Goal: Information Seeking & Learning: Learn about a topic

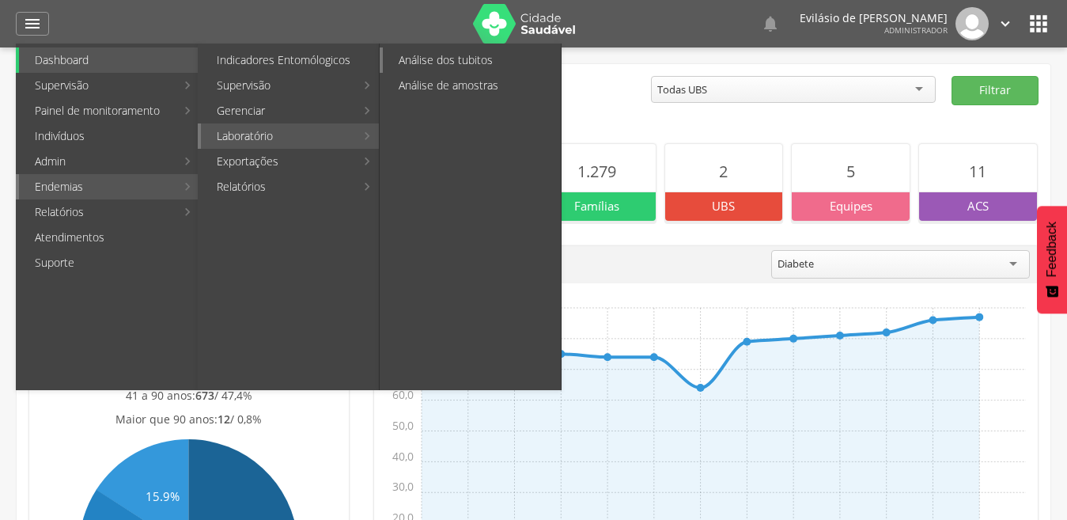
click at [430, 55] on link "Análise dos tubitos" at bounding box center [472, 59] width 178 height 25
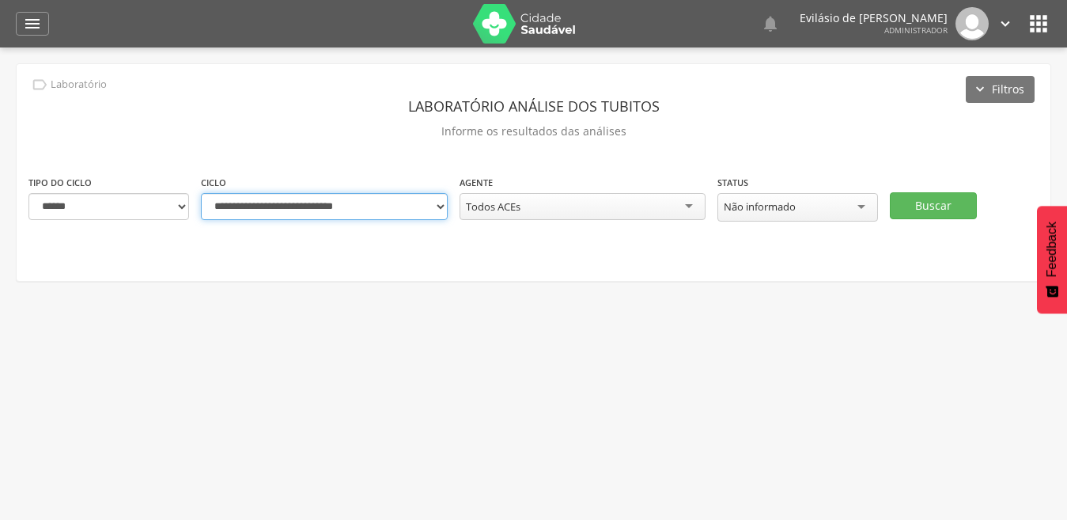
click at [434, 206] on select "**********" at bounding box center [324, 206] width 247 height 27
click at [201, 193] on select "**********" at bounding box center [324, 206] width 247 height 27
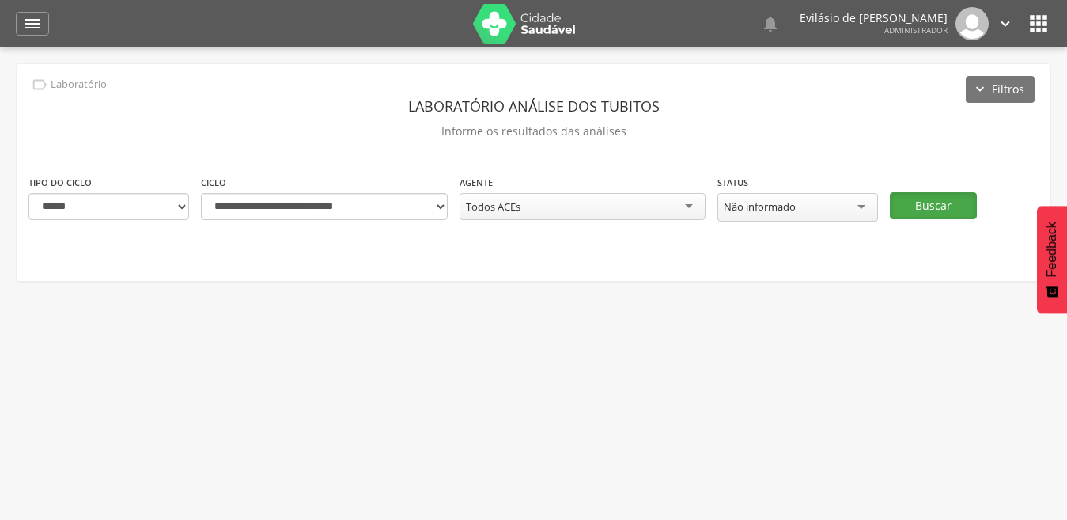
click at [939, 205] on button "Buscar" at bounding box center [933, 205] width 87 height 27
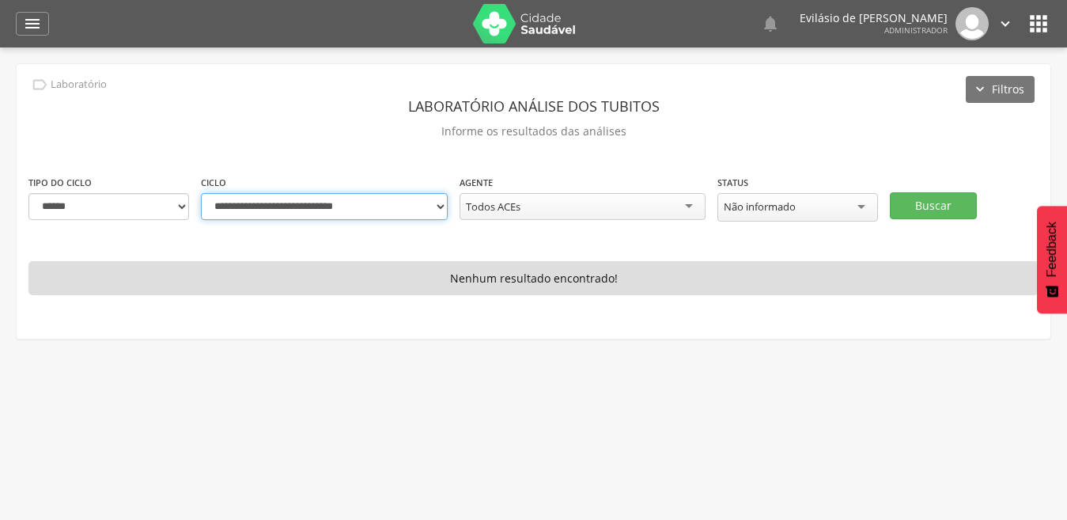
click at [444, 203] on select "**********" at bounding box center [324, 206] width 247 height 27
select select "**********"
click at [201, 193] on select "**********" at bounding box center [324, 206] width 247 height 27
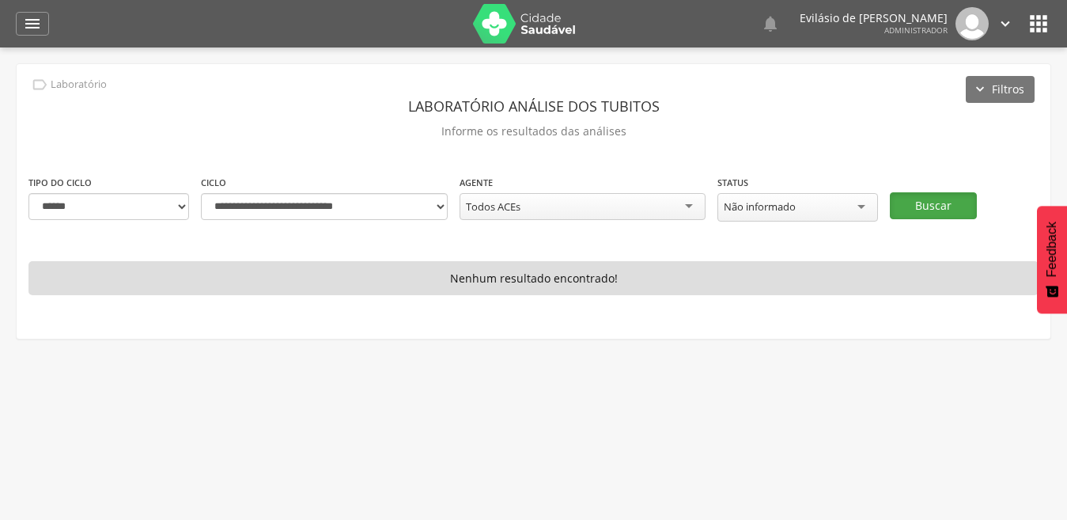
click at [947, 212] on button "Buscar" at bounding box center [933, 205] width 87 height 27
click at [32, 21] on icon "" at bounding box center [32, 23] width 19 height 19
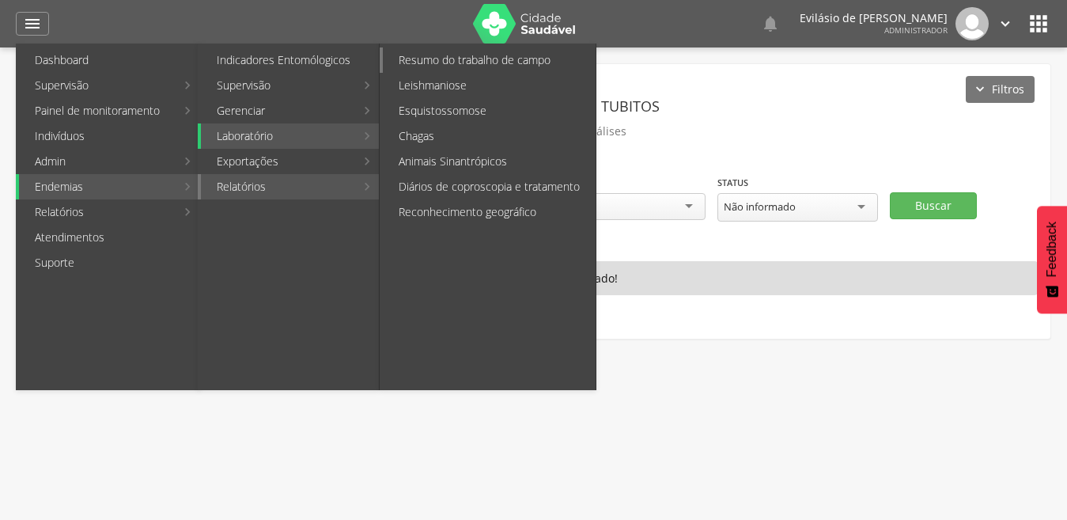
click at [474, 63] on link "Resumo do trabalho de campo" at bounding box center [489, 59] width 213 height 25
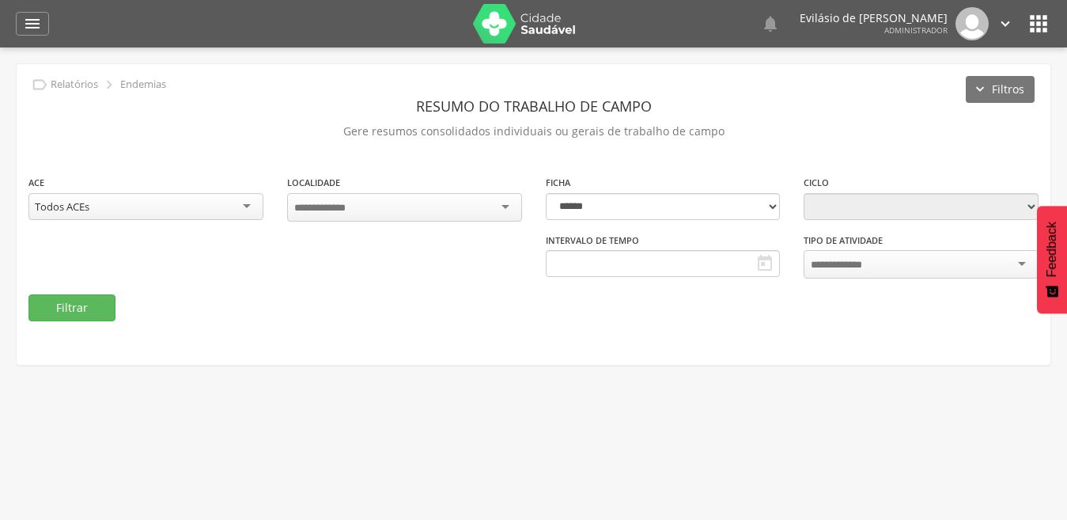
type input "**********"
select select "*"
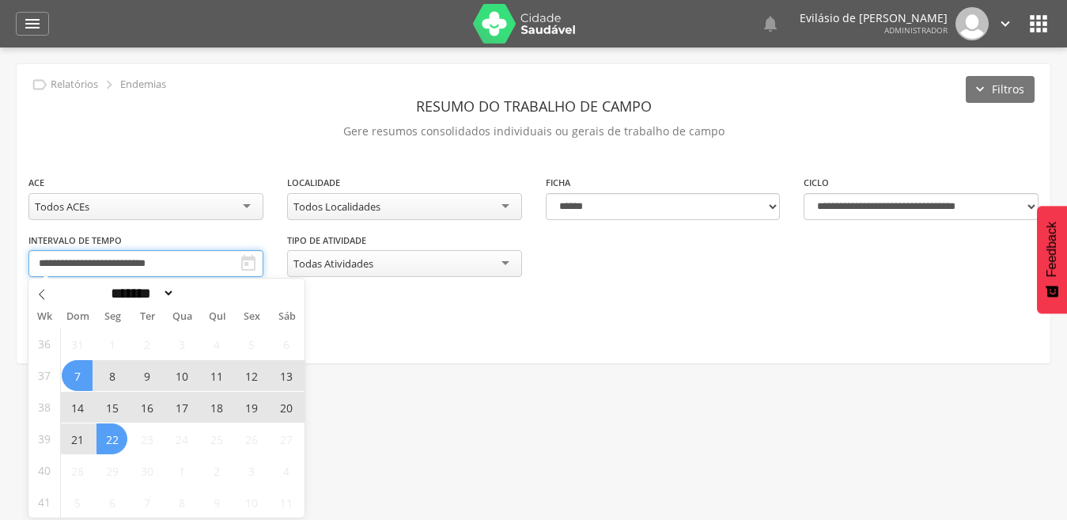
click at [187, 265] on body " Dashboard Supervisão Produtividade Mapa da cidade Mapa de cobertura Ranking A…" at bounding box center [533, 260] width 1067 height 520
click at [103, 371] on span "8" at bounding box center [111, 375] width 31 height 31
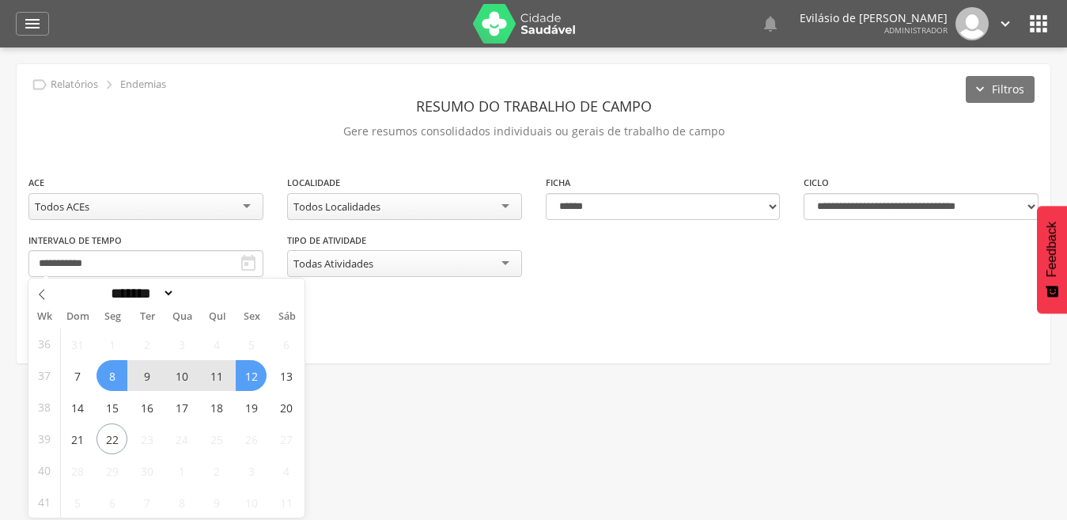
click at [255, 372] on span "12" at bounding box center [251, 375] width 31 height 31
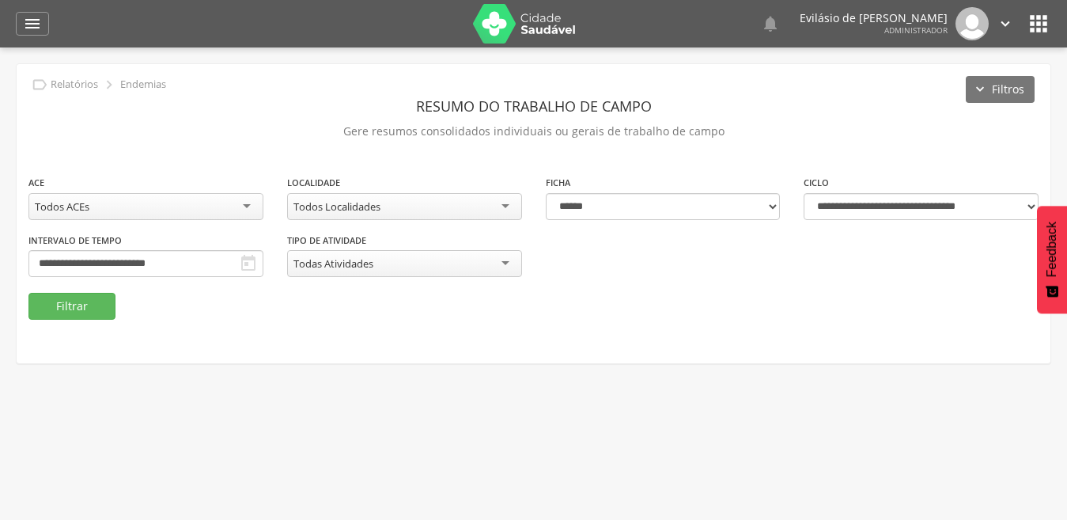
click at [500, 202] on div "Todos Localidades" at bounding box center [404, 206] width 235 height 27
click at [47, 318] on button "Filtrar" at bounding box center [71, 306] width 87 height 27
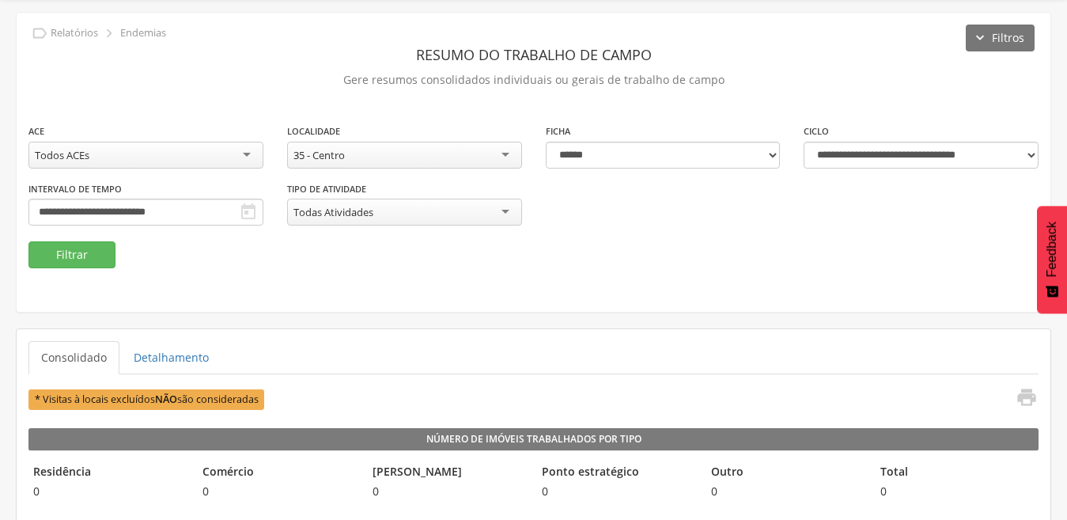
scroll to position [79, 0]
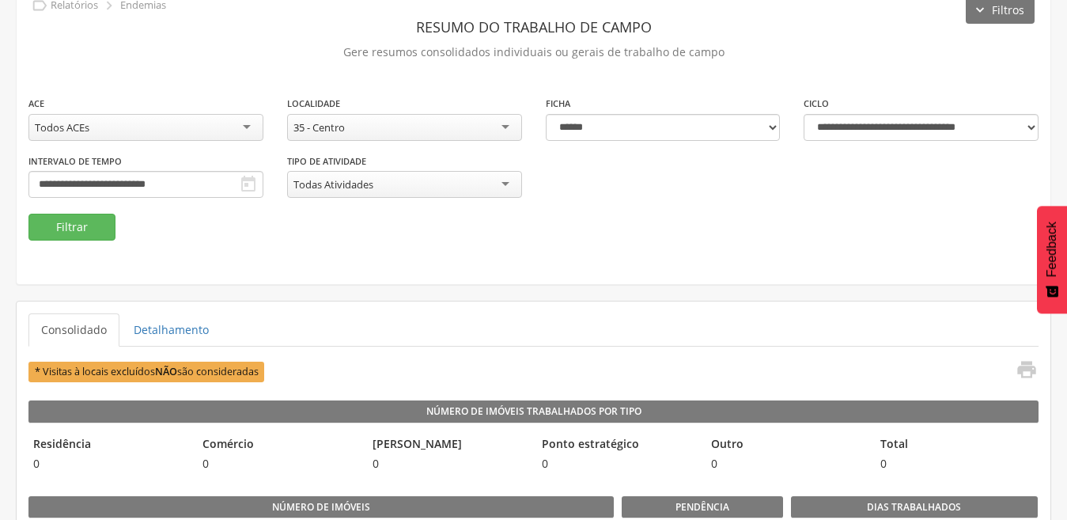
click at [501, 128] on div "35 - Centro" at bounding box center [404, 127] width 235 height 27
click at [61, 229] on button "Filtrar" at bounding box center [71, 227] width 87 height 27
click at [505, 134] on div "63 - [GEOGRAPHIC_DATA]" at bounding box center [404, 127] width 235 height 27
click at [92, 236] on button "Filtrar" at bounding box center [71, 227] width 87 height 27
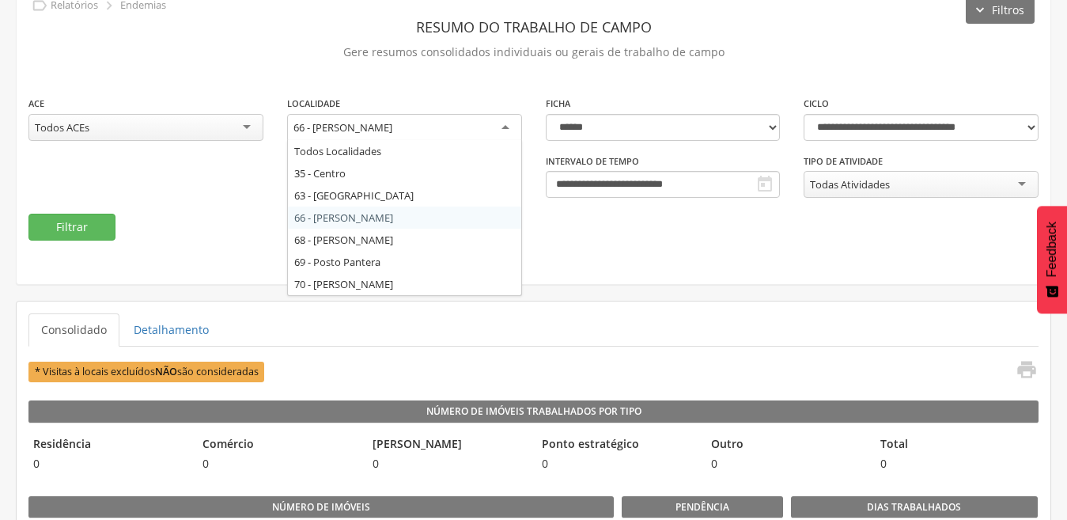
click at [503, 126] on div "66 - [PERSON_NAME]" at bounding box center [404, 128] width 235 height 28
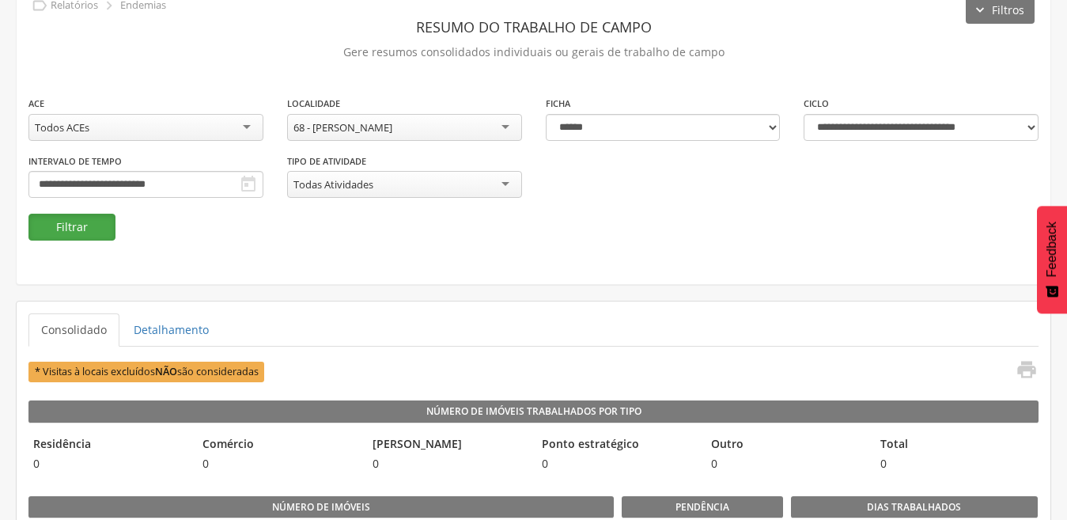
click at [91, 230] on button "Filtrar" at bounding box center [71, 227] width 87 height 27
click at [507, 124] on div "68 - [PERSON_NAME]" at bounding box center [404, 127] width 235 height 27
click at [100, 235] on button "Filtrar" at bounding box center [71, 227] width 87 height 27
click at [505, 126] on div "69 - Posto Pantera" at bounding box center [404, 127] width 235 height 27
click at [91, 217] on button "Filtrar" at bounding box center [71, 227] width 87 height 27
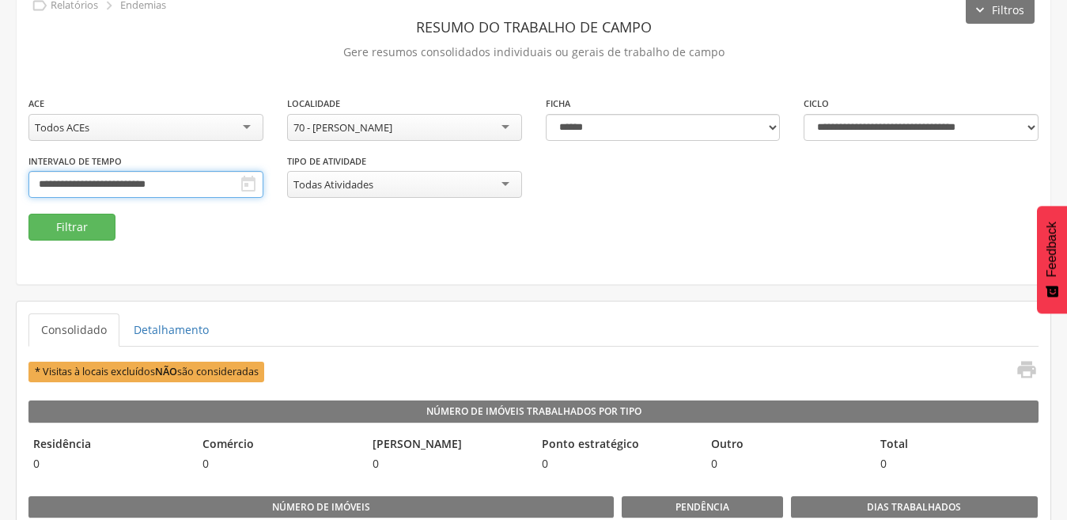
click at [199, 179] on input "**********" at bounding box center [145, 184] width 235 height 27
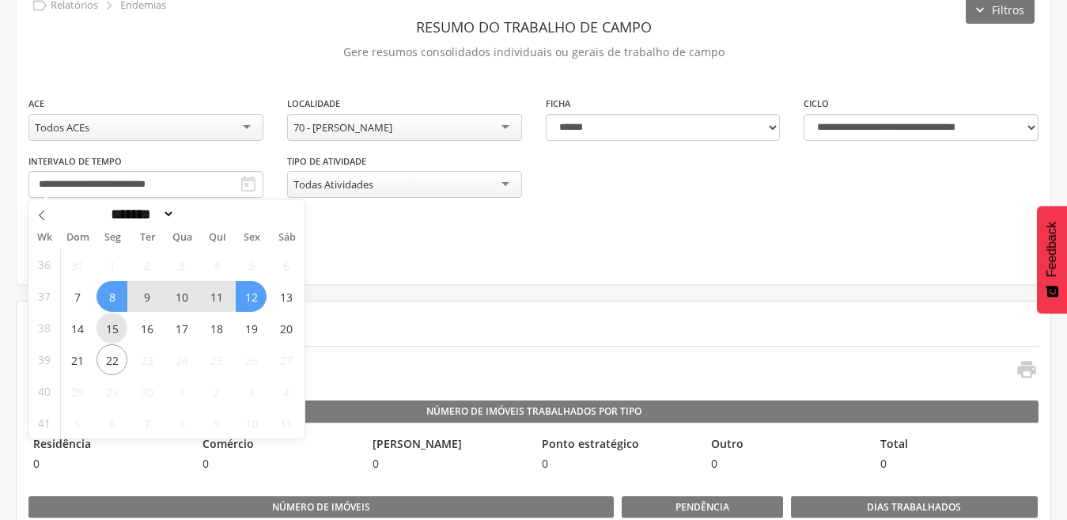
click at [113, 331] on span "15" at bounding box center [111, 327] width 31 height 31
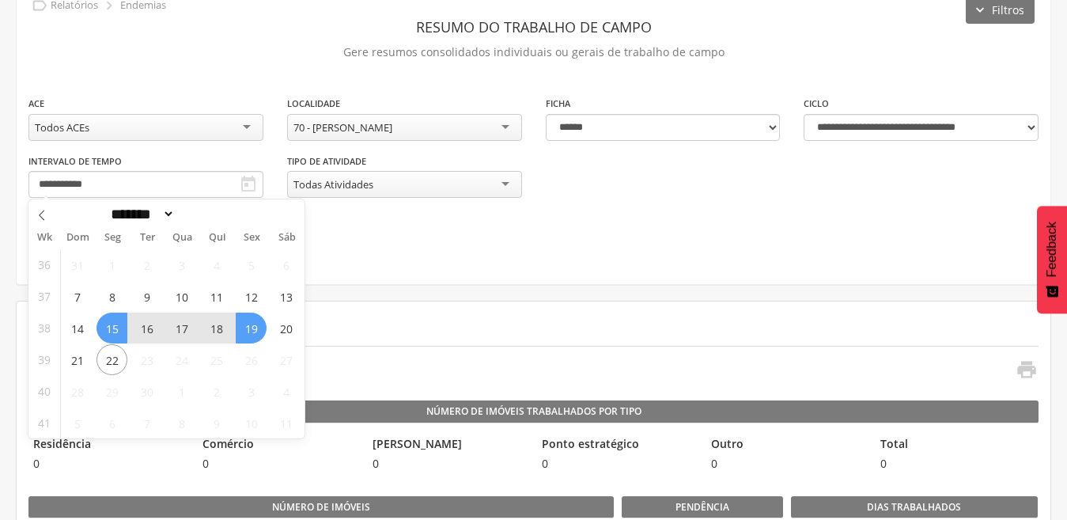
click at [251, 323] on span "19" at bounding box center [251, 327] width 31 height 31
type input "**********"
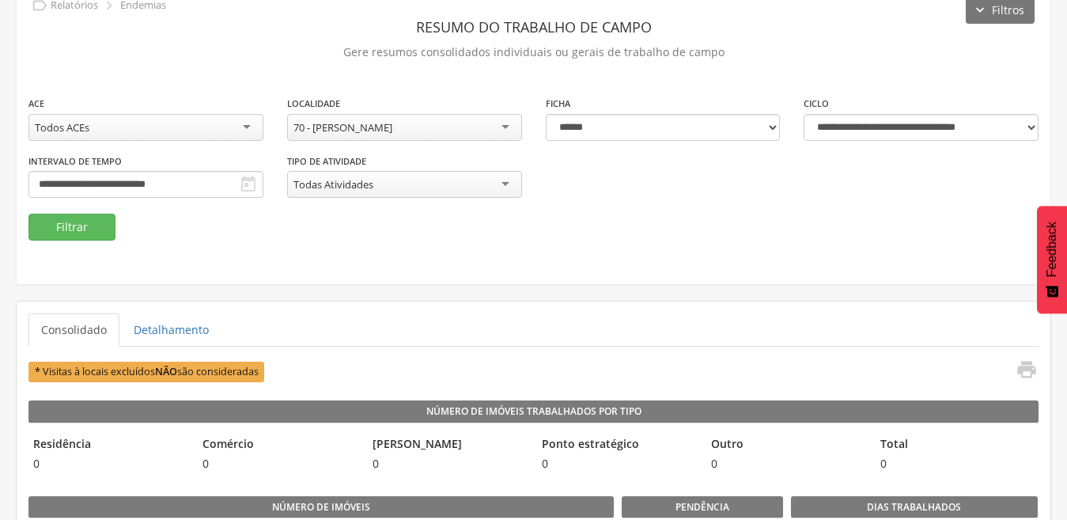
click at [501, 130] on div "70 - [PERSON_NAME]" at bounding box center [404, 127] width 235 height 27
click at [81, 229] on button "Filtrar" at bounding box center [71, 227] width 87 height 27
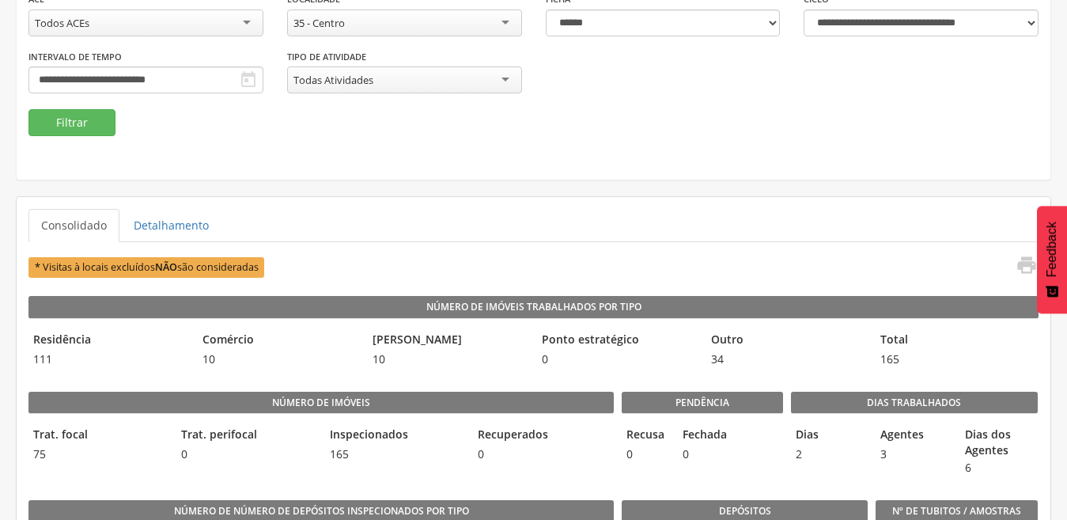
scroll to position [153, 0]
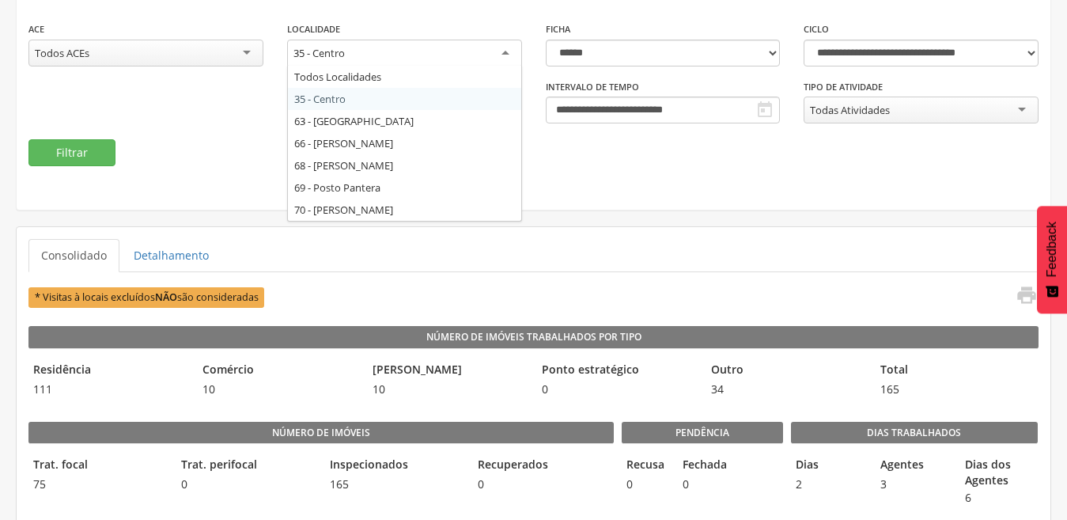
click at [500, 54] on div "35 - Centro" at bounding box center [404, 54] width 235 height 28
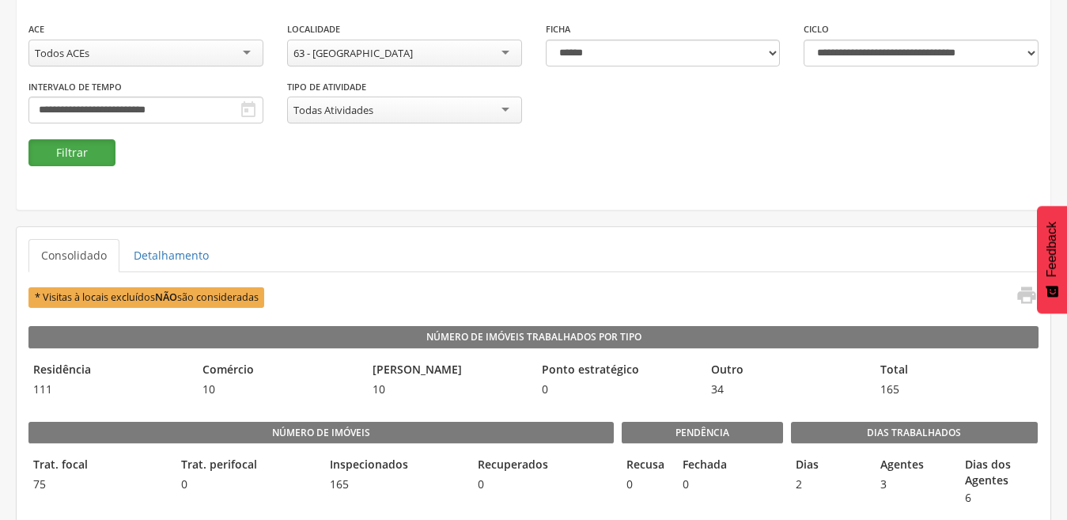
click at [85, 149] on button "Filtrar" at bounding box center [71, 152] width 87 height 27
click at [506, 55] on div "63 - [GEOGRAPHIC_DATA]" at bounding box center [404, 53] width 235 height 27
click at [88, 153] on button "Filtrar" at bounding box center [71, 152] width 87 height 27
click at [505, 48] on div "66 - [PERSON_NAME]" at bounding box center [404, 53] width 235 height 27
click at [83, 153] on button "Filtrar" at bounding box center [71, 152] width 87 height 27
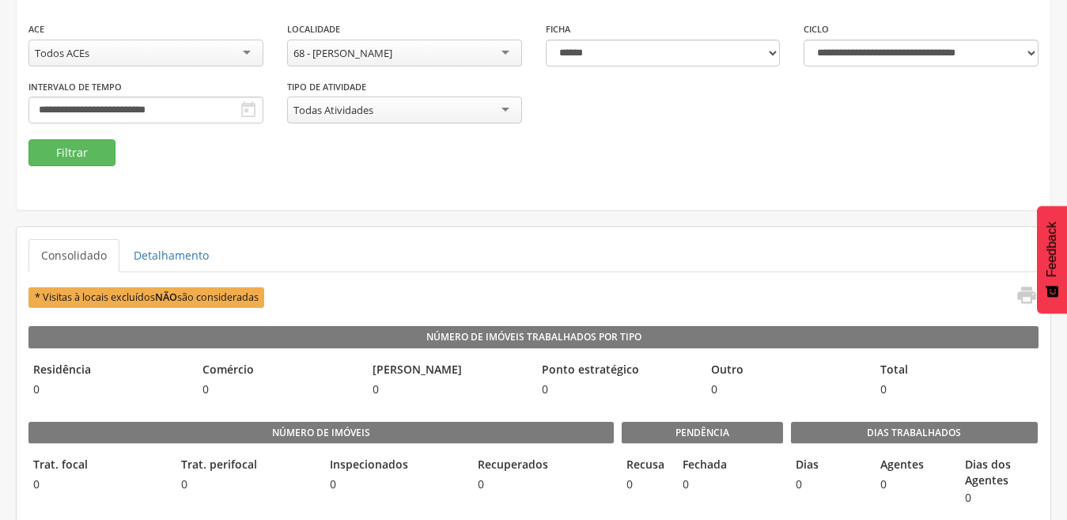
click at [503, 51] on div "68 - [PERSON_NAME]" at bounding box center [404, 53] width 235 height 27
click at [53, 149] on button "Filtrar" at bounding box center [71, 152] width 87 height 27
click at [502, 51] on div "69 - Posto Pantera" at bounding box center [404, 53] width 235 height 27
click at [72, 155] on button "Filtrar" at bounding box center [71, 152] width 87 height 27
click at [501, 47] on div "70 - [PERSON_NAME]" at bounding box center [404, 53] width 235 height 27
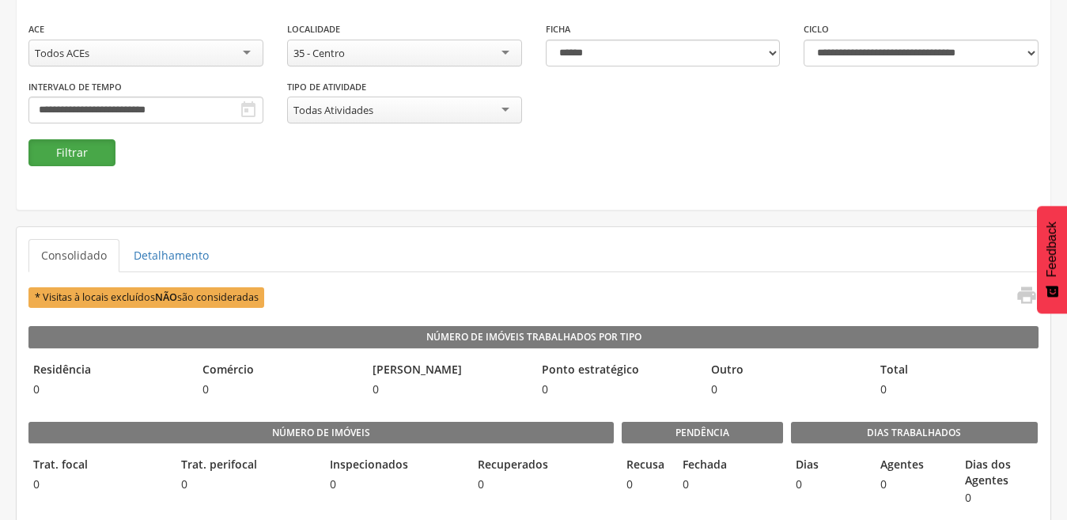
click at [97, 154] on button "Filtrar" at bounding box center [71, 152] width 87 height 27
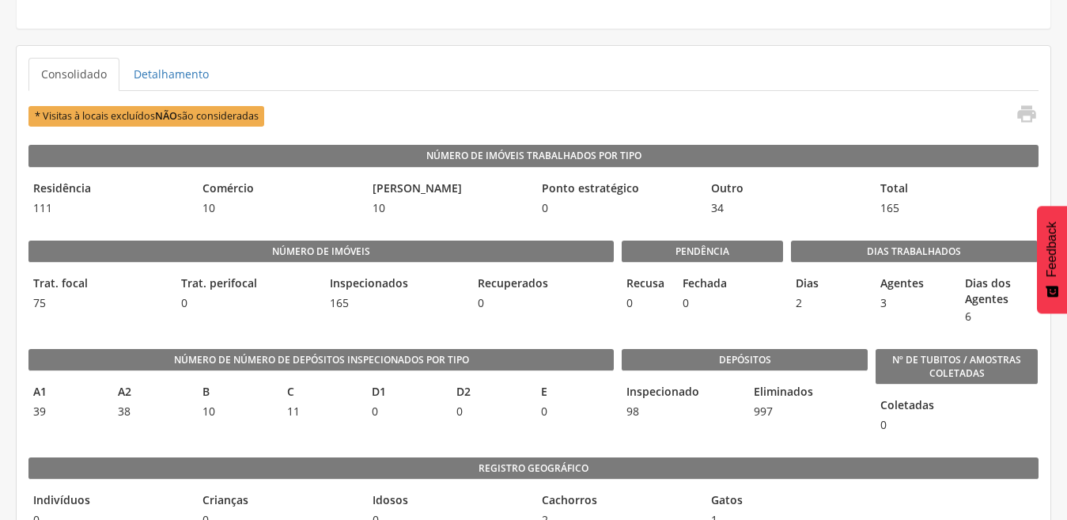
scroll to position [312, 0]
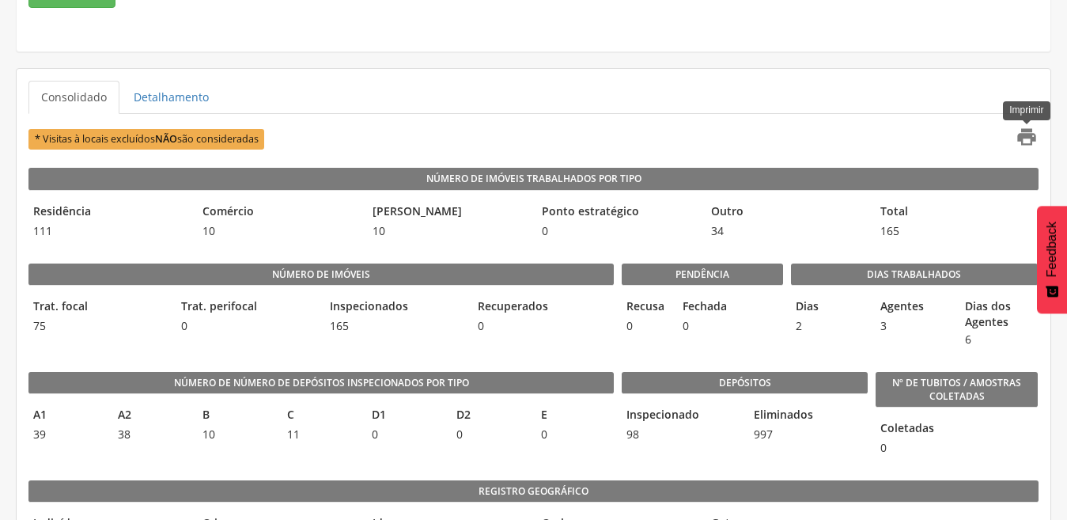
click at [1023, 134] on icon "" at bounding box center [1026, 137] width 22 height 22
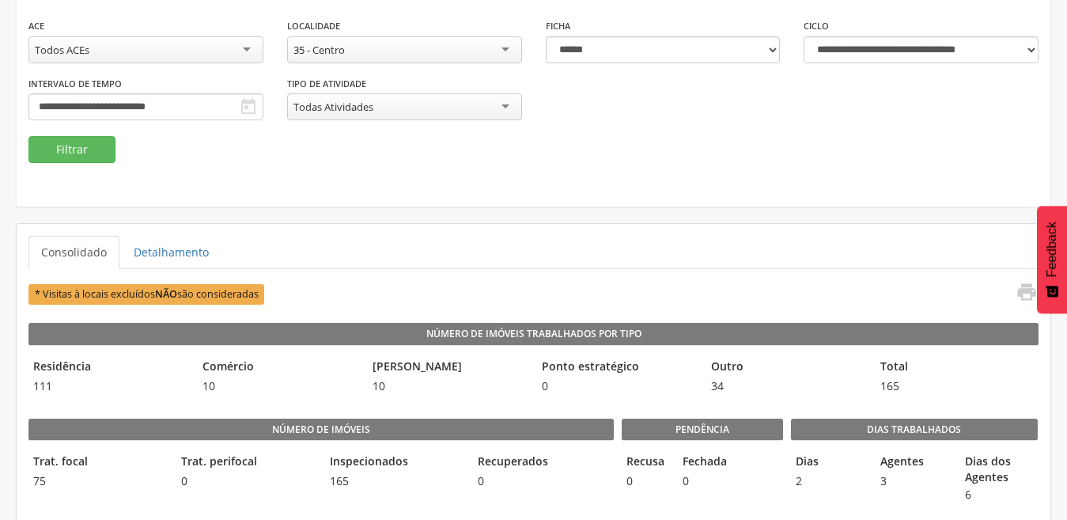
scroll to position [158, 0]
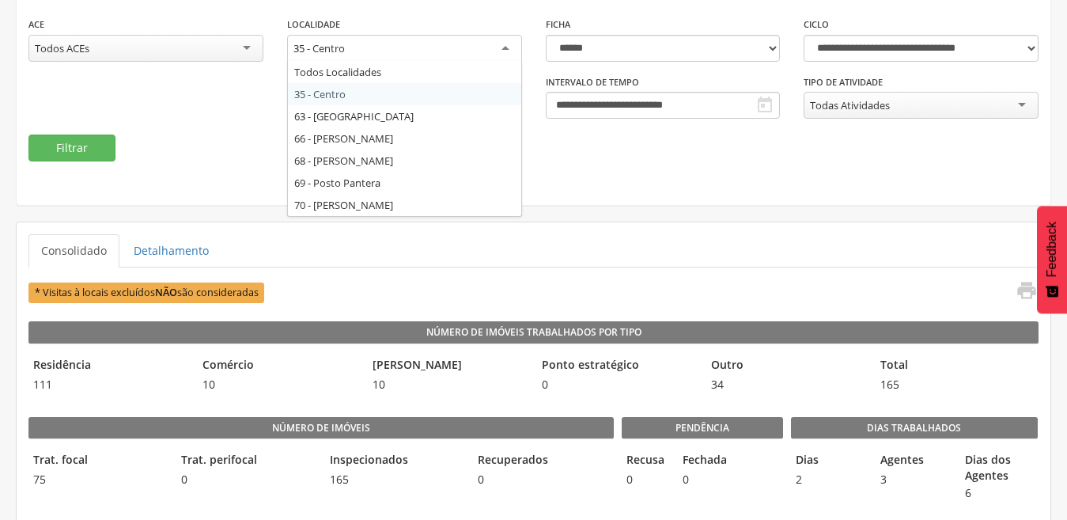
click at [505, 43] on div "35 - Centro" at bounding box center [404, 49] width 235 height 28
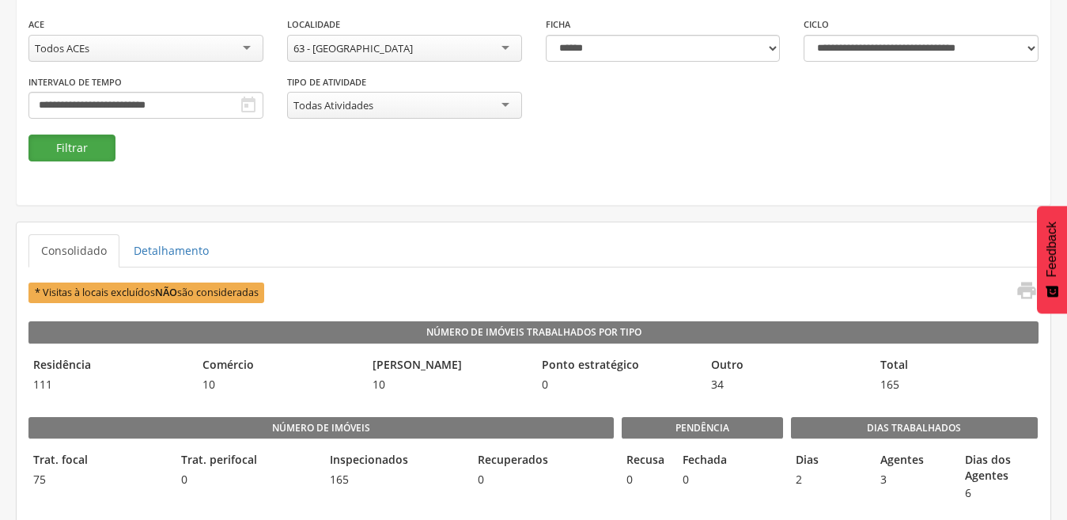
click at [74, 149] on button "Filtrar" at bounding box center [71, 147] width 87 height 27
click at [501, 50] on div "63 - [GEOGRAPHIC_DATA]" at bounding box center [404, 48] width 235 height 27
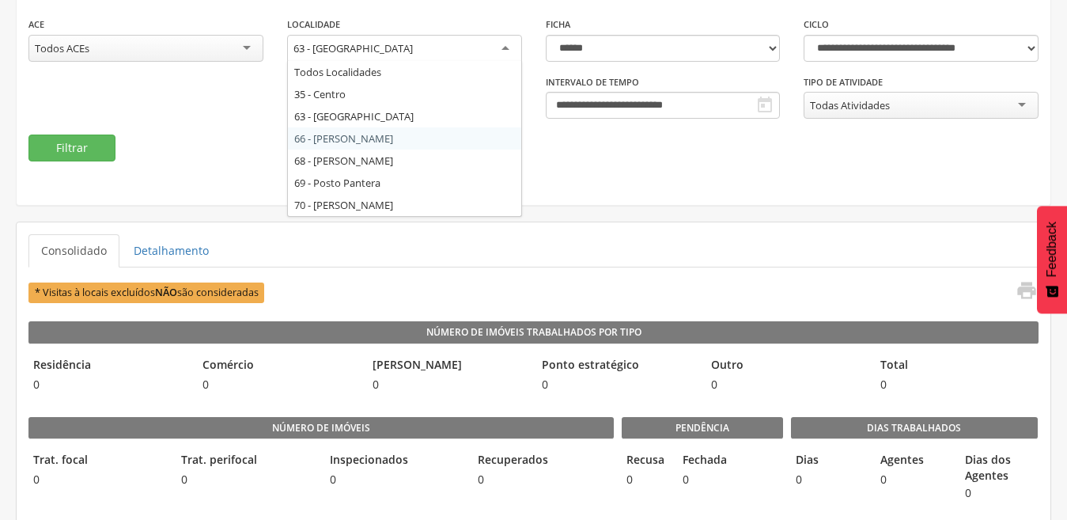
drag, startPoint x: 410, startPoint y: 138, endPoint x: 393, endPoint y: 140, distance: 17.5
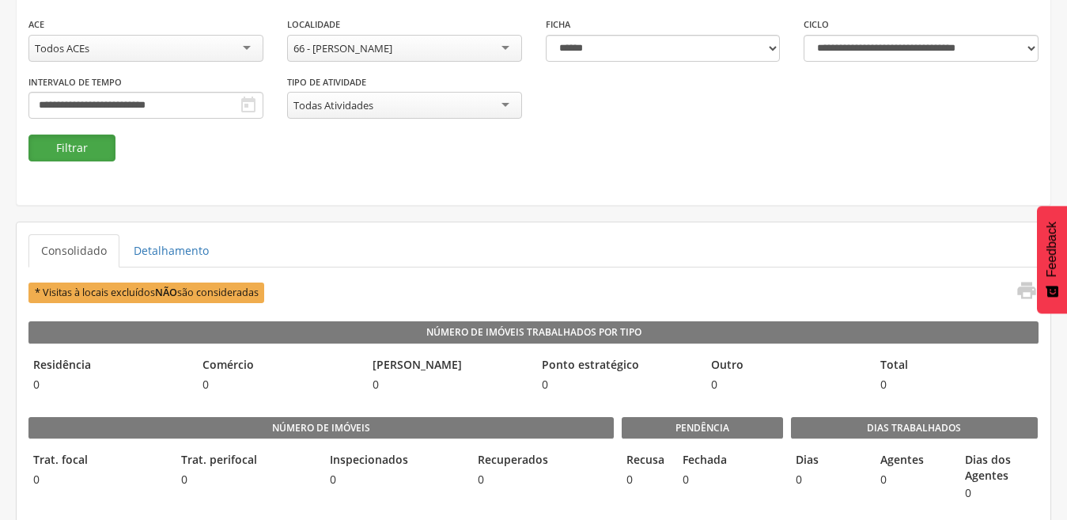
click at [79, 157] on button "Filtrar" at bounding box center [71, 147] width 87 height 27
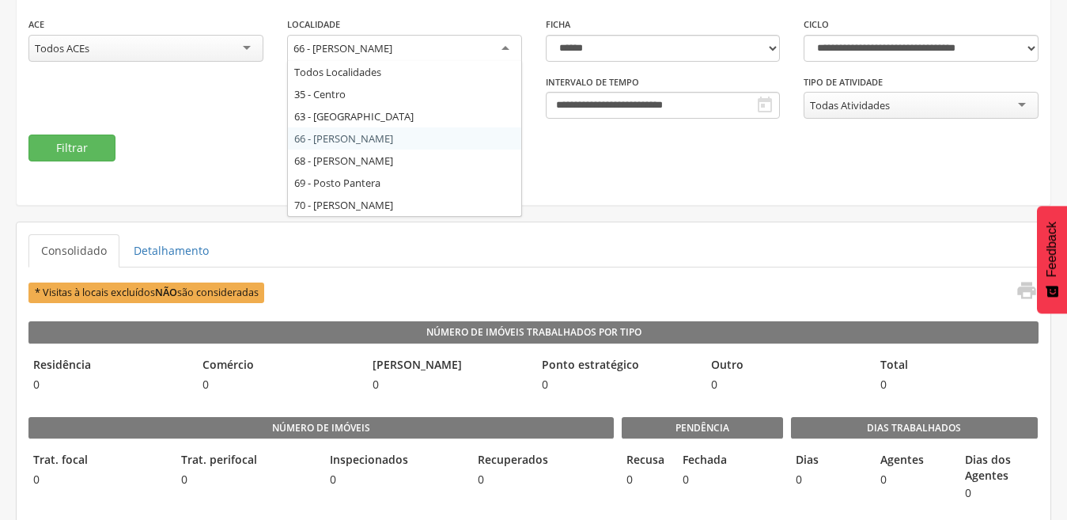
click at [495, 47] on div "66 - [PERSON_NAME]" at bounding box center [404, 49] width 235 height 28
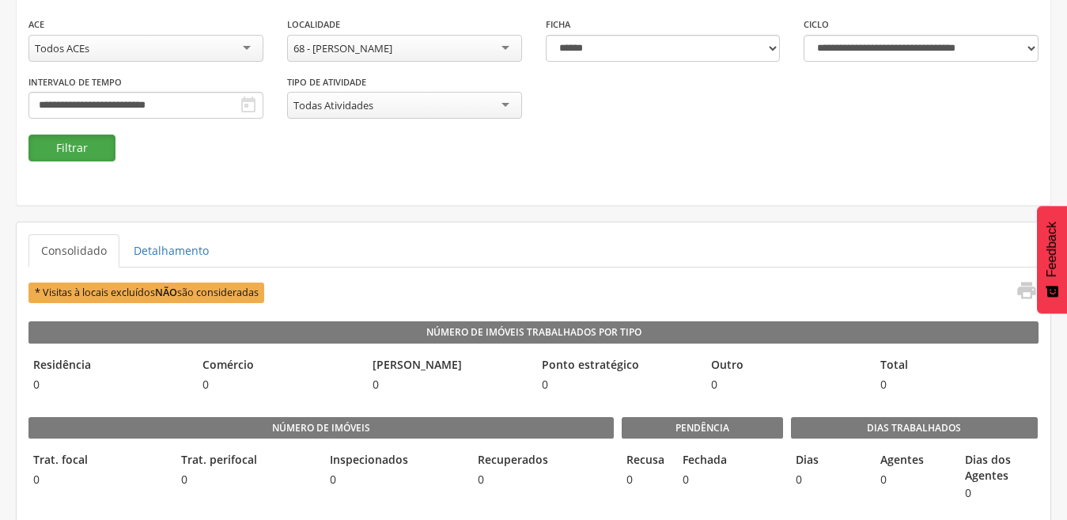
click at [62, 153] on button "Filtrar" at bounding box center [71, 147] width 87 height 27
click at [497, 47] on div "68 - [PERSON_NAME]" at bounding box center [404, 48] width 235 height 27
drag, startPoint x: 440, startPoint y: 178, endPoint x: 429, endPoint y: 178, distance: 10.3
click at [65, 148] on button "Filtrar" at bounding box center [71, 147] width 87 height 27
click at [500, 50] on div "69 - Posto Pantera" at bounding box center [404, 48] width 235 height 27
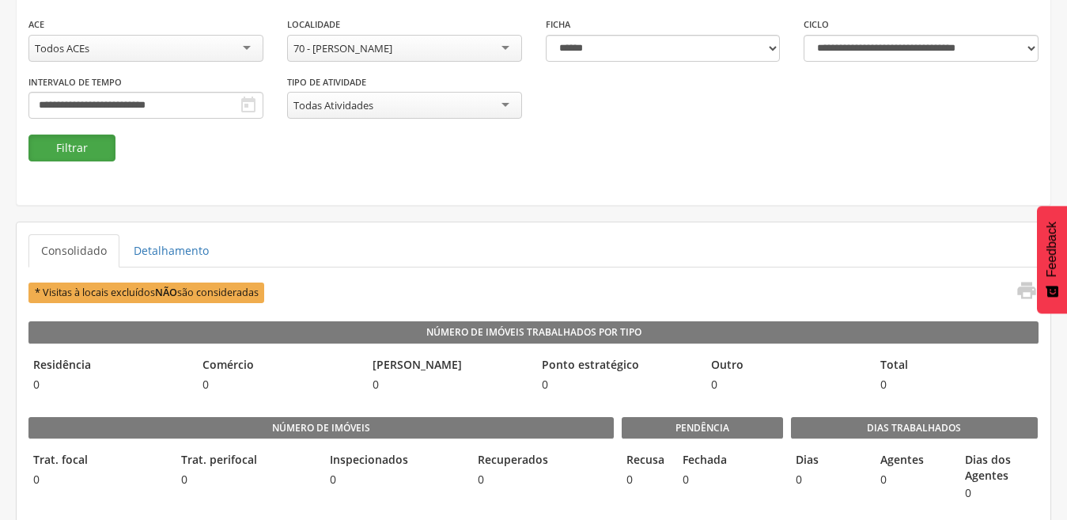
click at [76, 143] on button "Filtrar" at bounding box center [71, 147] width 87 height 27
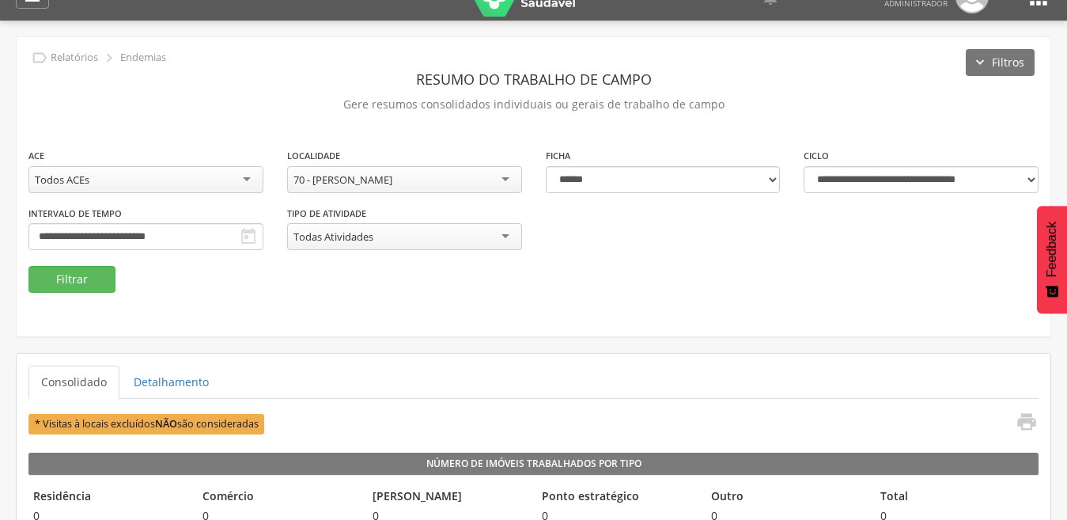
scroll to position [0, 0]
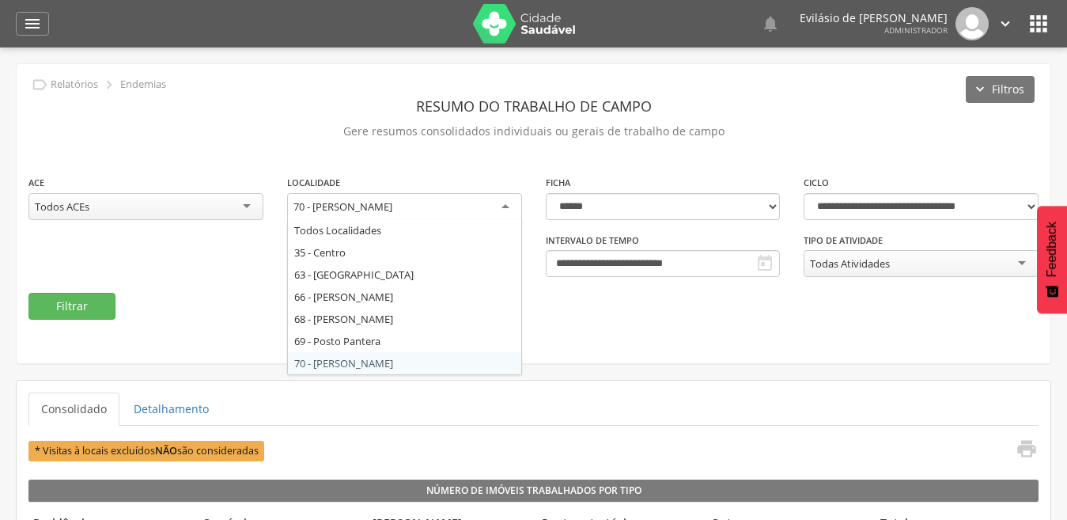
click at [505, 205] on div "70 - [PERSON_NAME]" at bounding box center [404, 207] width 235 height 28
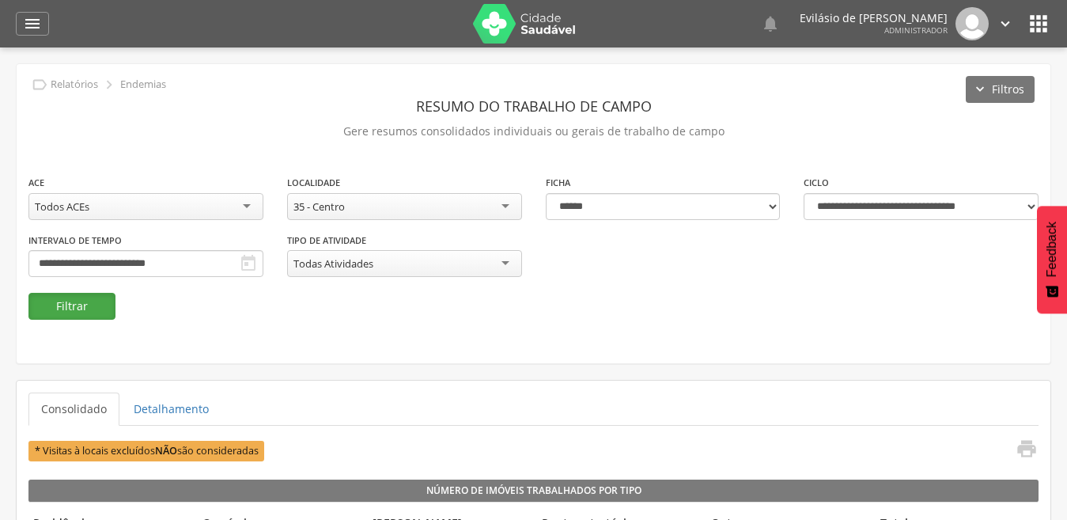
click at [93, 319] on button "Filtrar" at bounding box center [71, 306] width 87 height 27
click at [999, 17] on icon "" at bounding box center [1004, 23] width 17 height 17
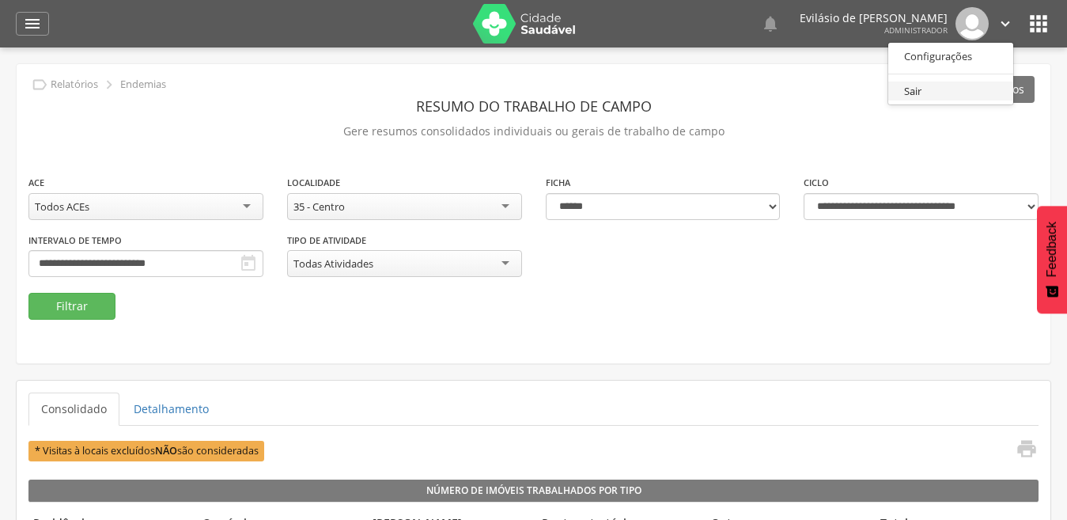
click at [939, 92] on link "Sair" at bounding box center [950, 91] width 125 height 20
